Goal: Task Accomplishment & Management: Use online tool/utility

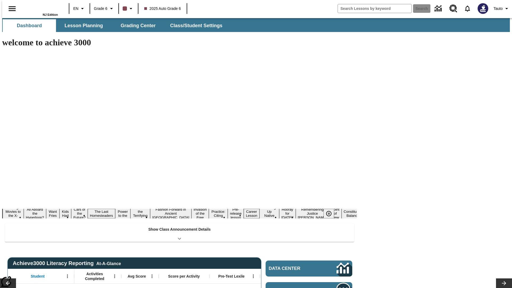
type input "-1"
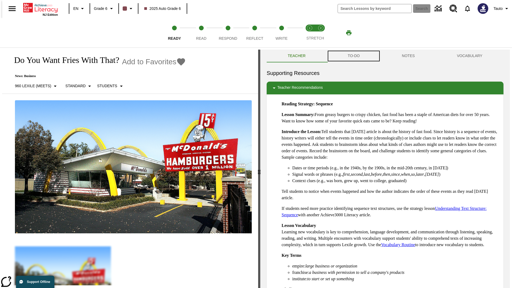
click at [353, 56] on button "TO-DO" at bounding box center [353, 56] width 54 height 13
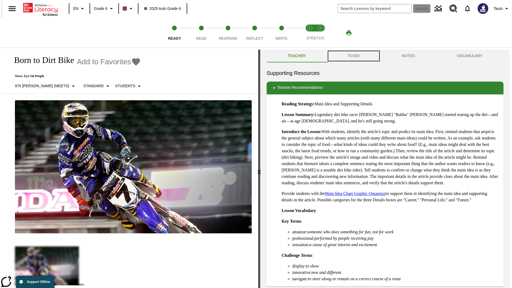
click at [353, 56] on button "TO-DO" at bounding box center [353, 56] width 54 height 13
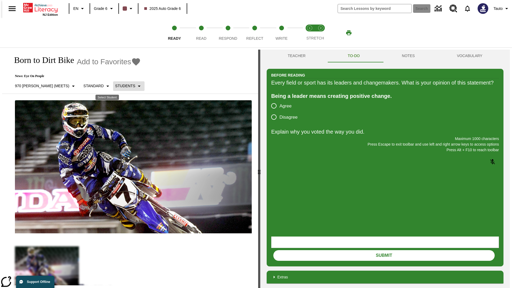
click at [115, 86] on p "Students" at bounding box center [125, 86] width 20 height 6
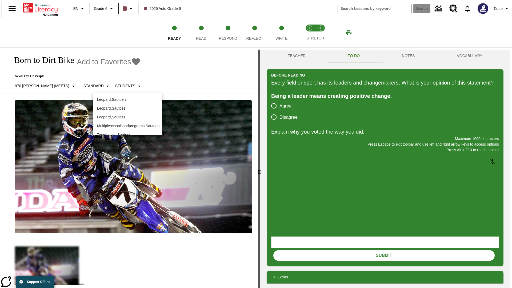
click at [127, 99] on p "Leopard , Sautoen" at bounding box center [127, 100] width 61 height 6
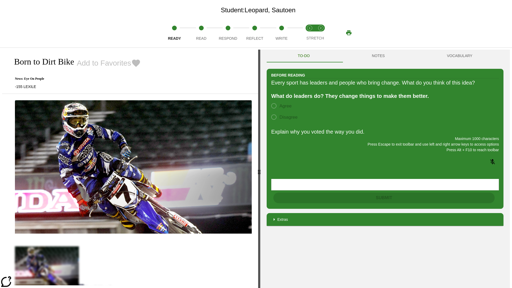
scroll to position [34, 0]
